Goal: Transaction & Acquisition: Purchase product/service

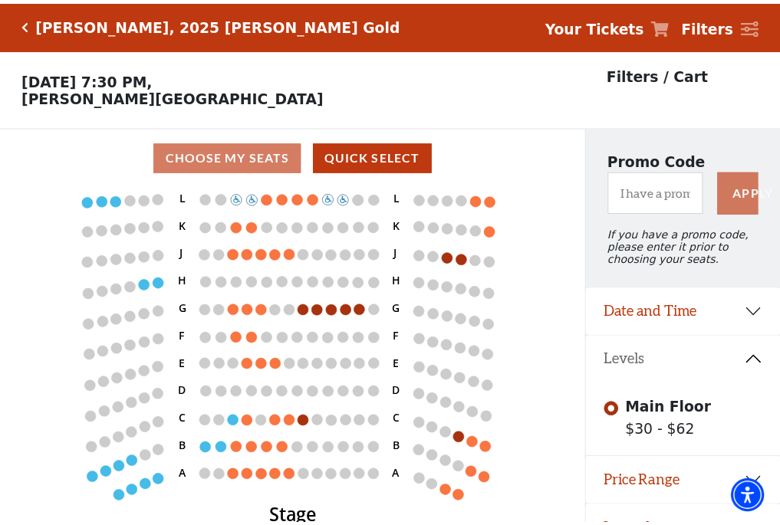
scroll to position [31, 0]
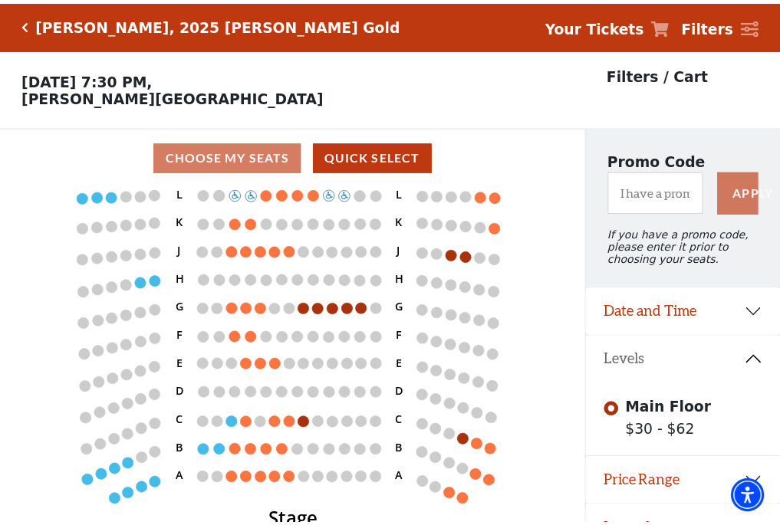
scroll to position [31, 0]
